Goal: Information Seeking & Learning: Check status

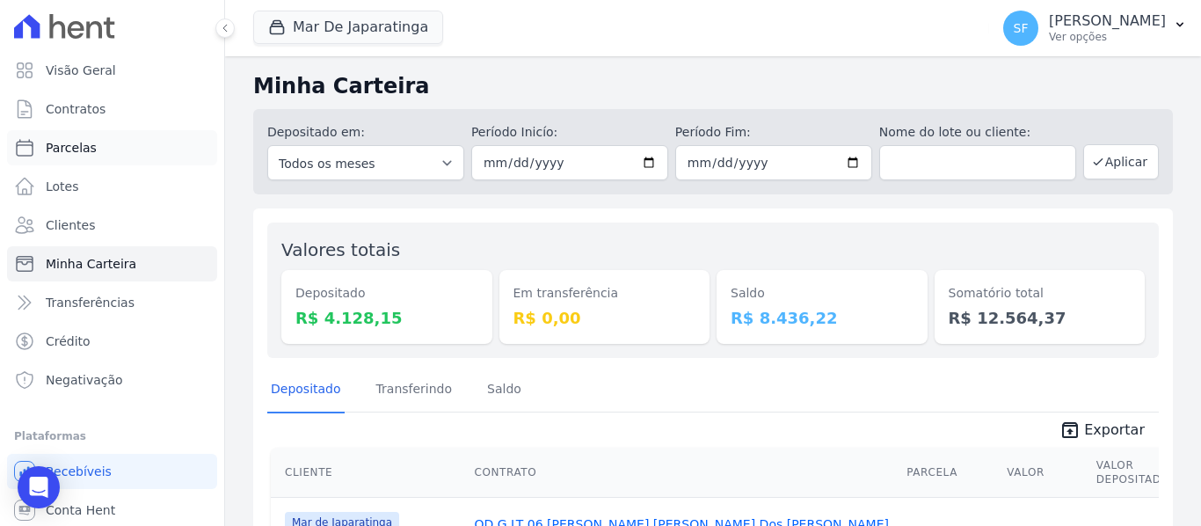
click at [84, 152] on span "Parcelas" at bounding box center [71, 148] width 51 height 18
select select
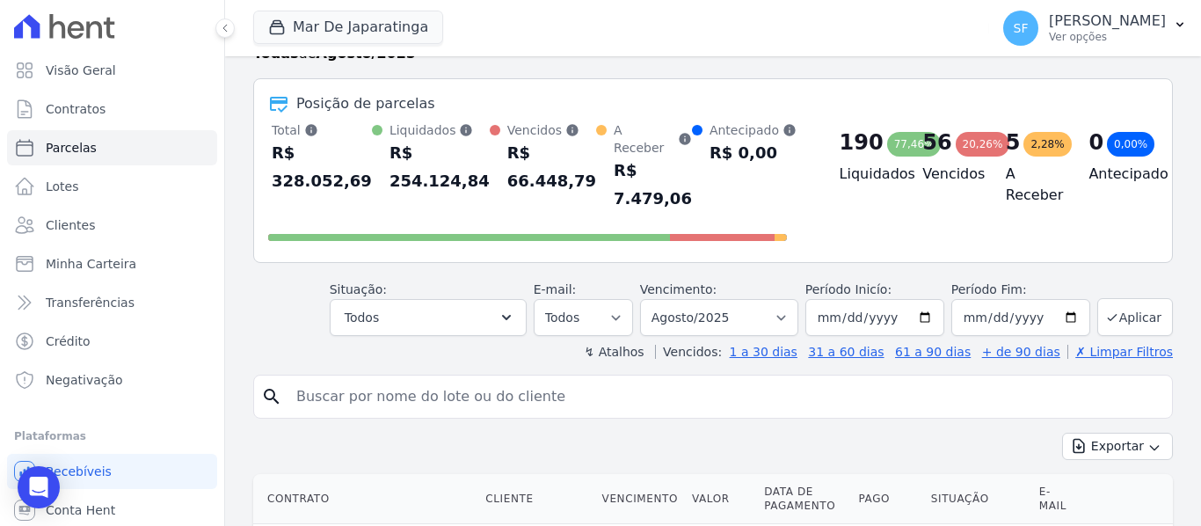
scroll to position [88, 0]
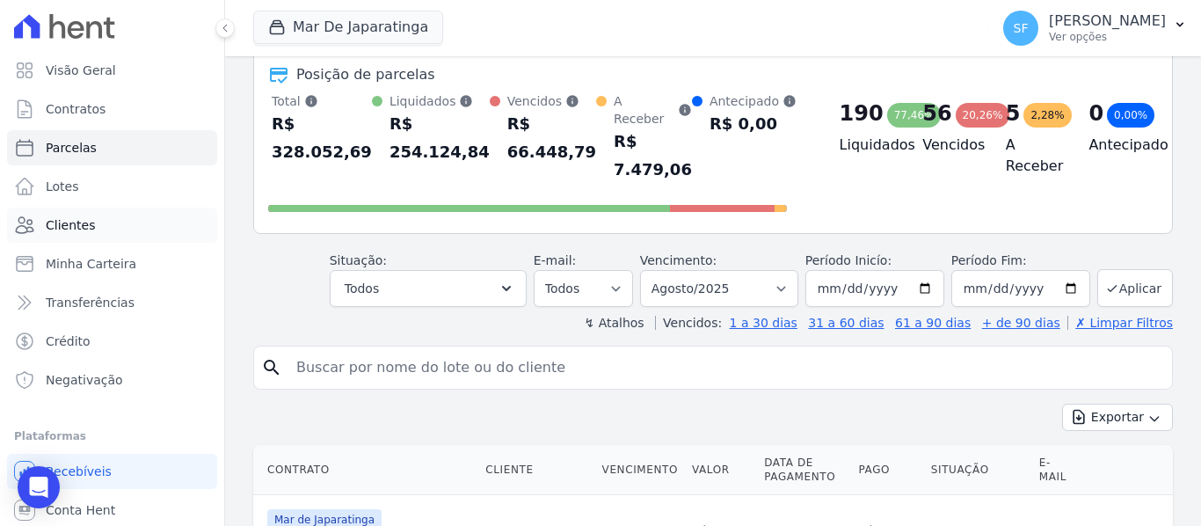
click at [80, 222] on span "Clientes" at bounding box center [70, 225] width 49 height 18
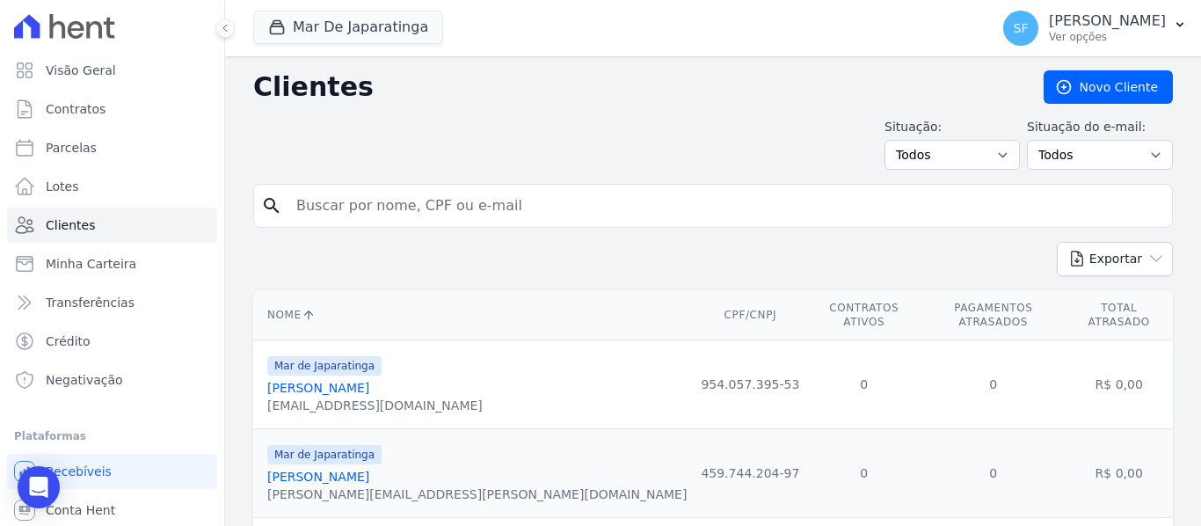
click at [477, 208] on input "search" at bounding box center [725, 205] width 879 height 35
type input "[PERSON_NAME]"
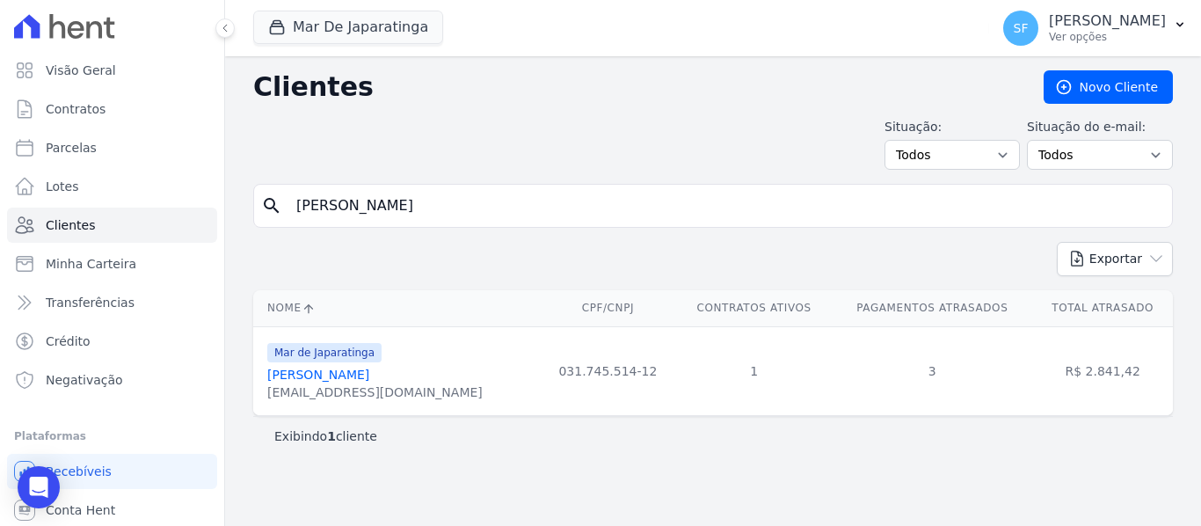
click at [312, 380] on link "[PERSON_NAME]" at bounding box center [318, 375] width 102 height 14
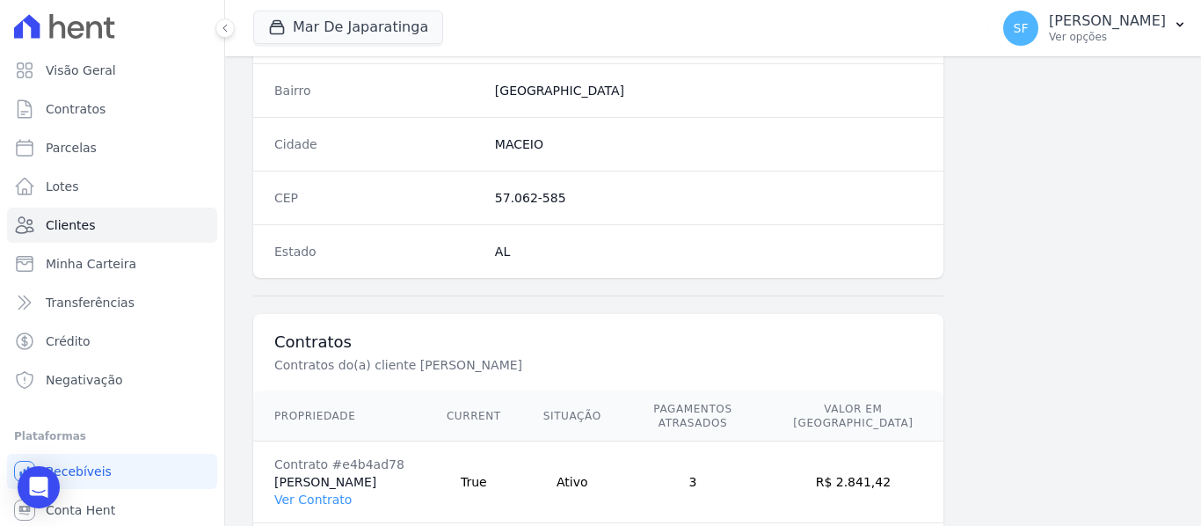
scroll to position [1133, 0]
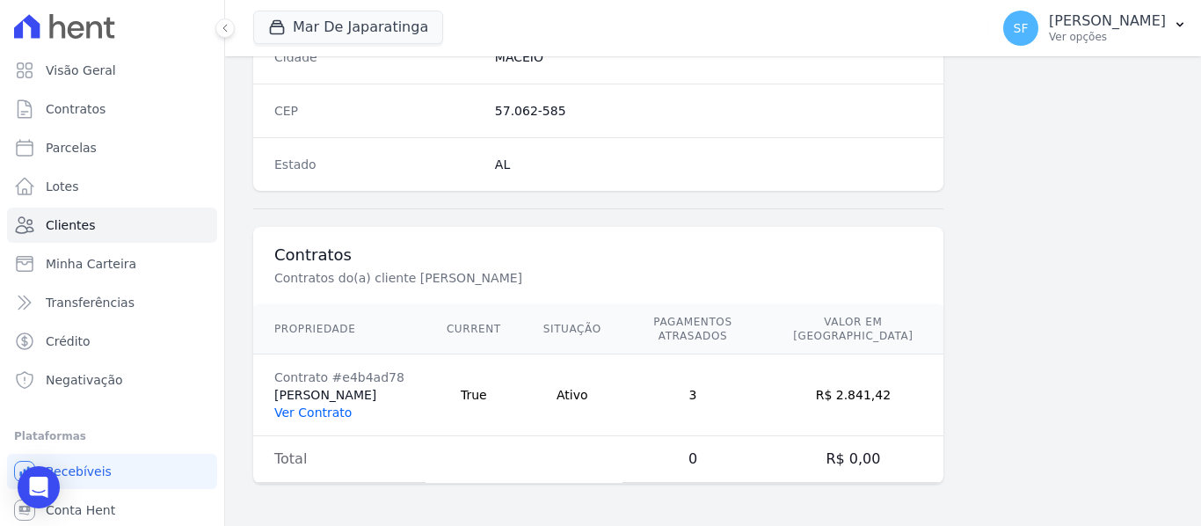
click at [296, 409] on link "Ver Contrato" at bounding box center [312, 412] width 77 height 14
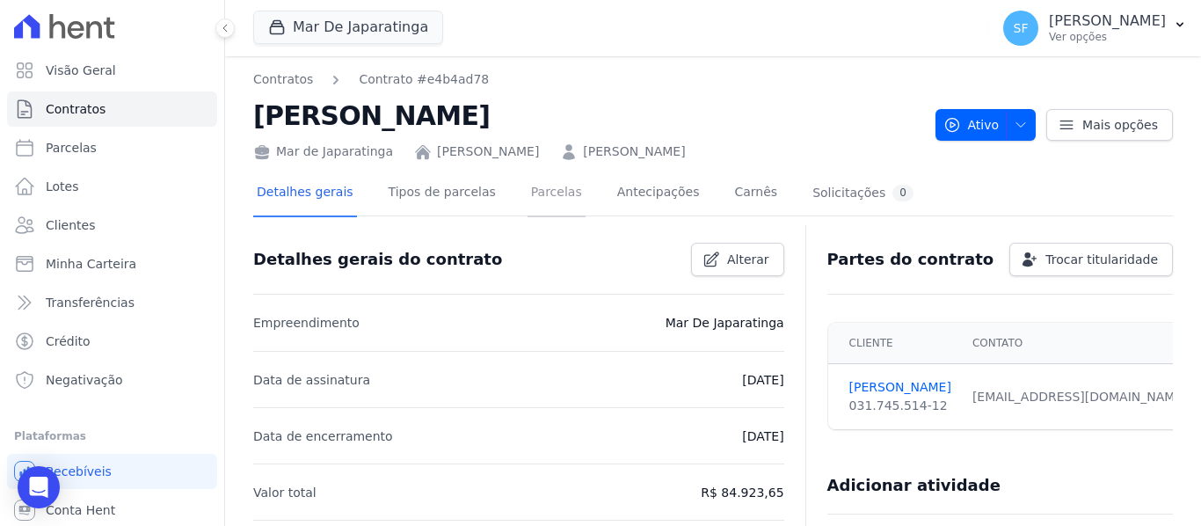
click at [543, 202] on link "Parcelas" at bounding box center [557, 194] width 58 height 47
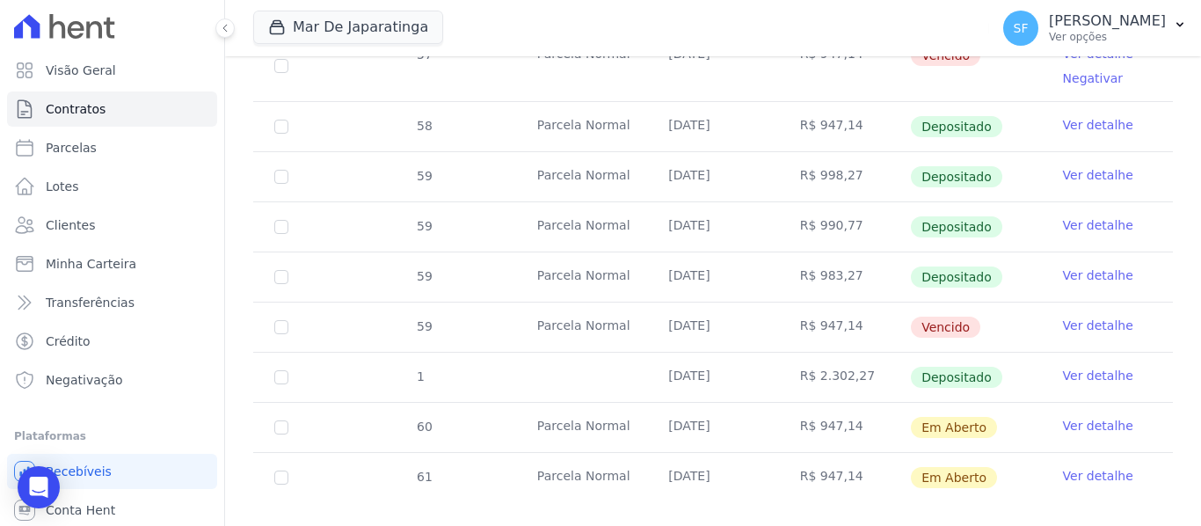
scroll to position [869, 0]
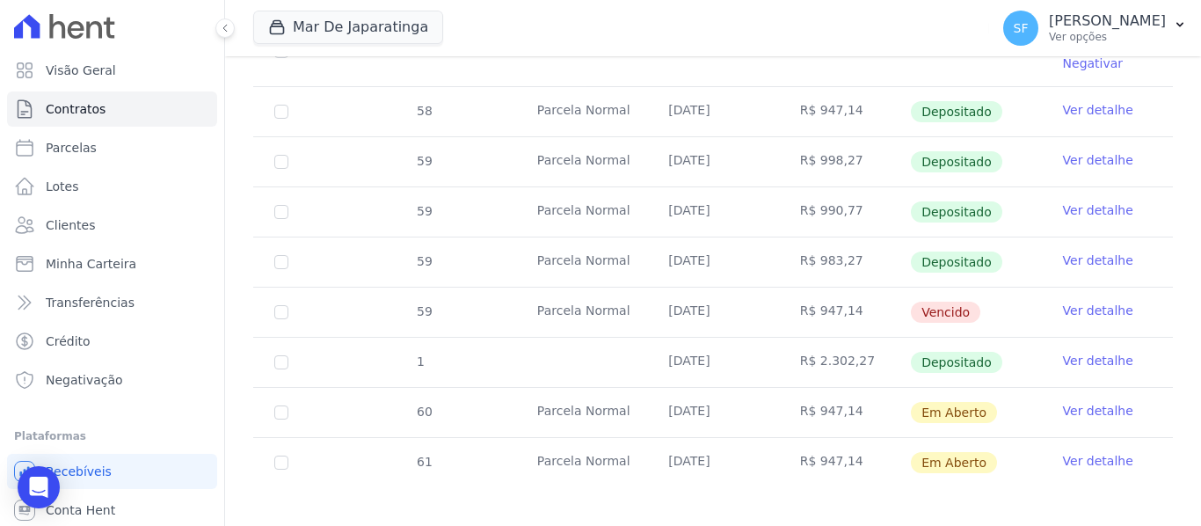
click at [1096, 302] on link "Ver detalhe" at bounding box center [1098, 311] width 70 height 18
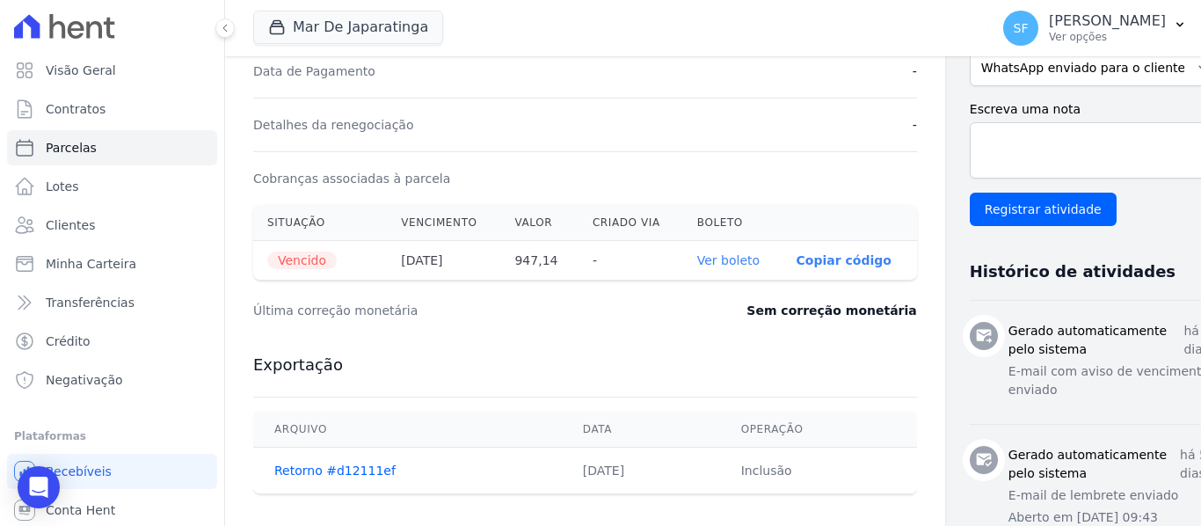
scroll to position [440, 0]
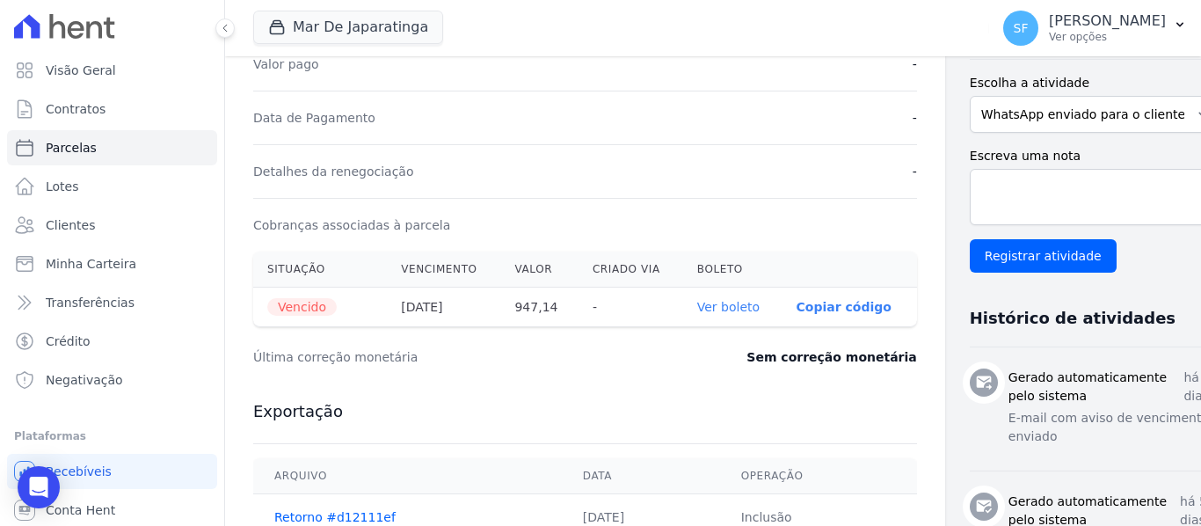
click at [697, 314] on link "Ver boleto" at bounding box center [728, 307] width 62 height 14
